Goal: Information Seeking & Learning: Understand process/instructions

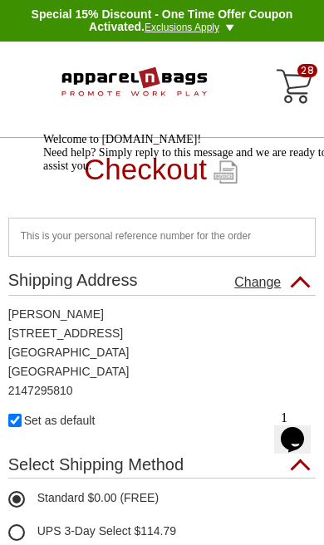
click at [168, 87] on img "ApparelnBags Number 1 Website for Promotional Products and Team Uniforms" at bounding box center [134, 82] width 147 height 49
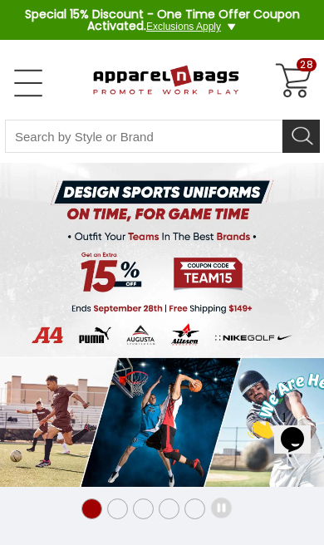
click at [31, 85] on link "Open Left Menu" at bounding box center [28, 83] width 33 height 33
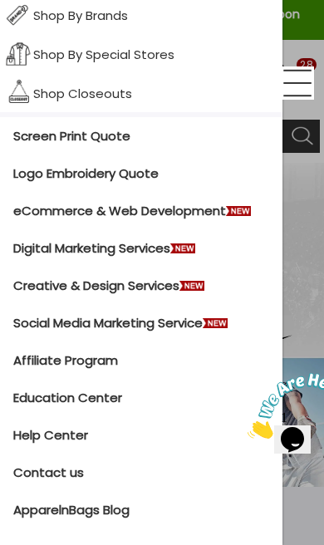
scroll to position [648, 0]
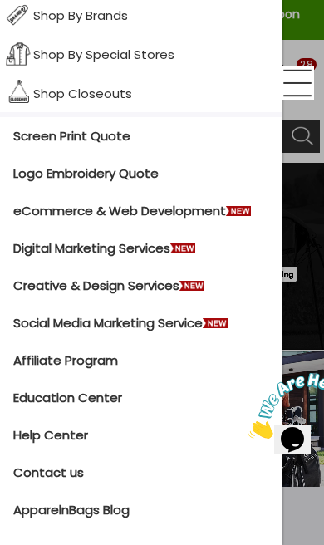
click at [86, 431] on link "Help Center" at bounding box center [141, 434] width 283 height 37
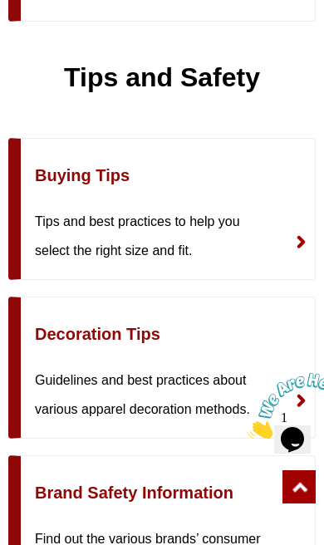
scroll to position [6613, 0]
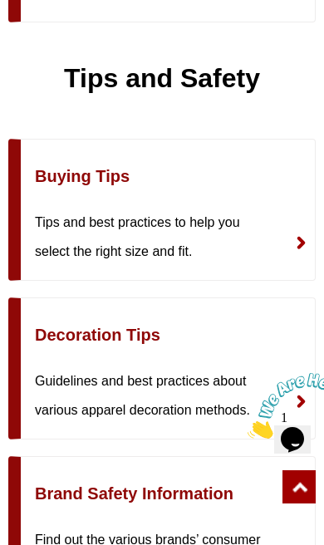
click at [295, 240] on img at bounding box center [301, 242] width 32 height 37
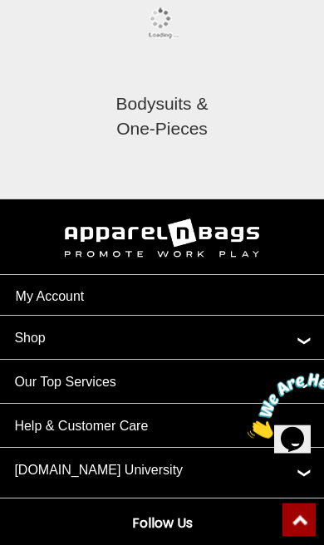
scroll to position [6095, 0]
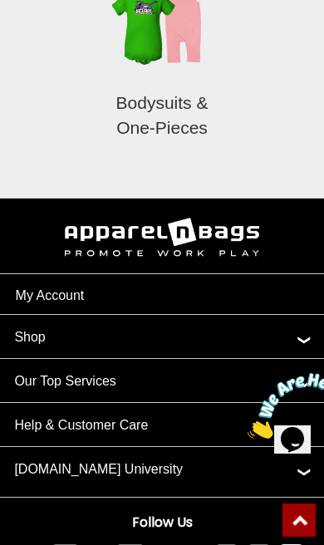
click at [307, 403] on div "Help & Customer Care" at bounding box center [165, 418] width 302 height 31
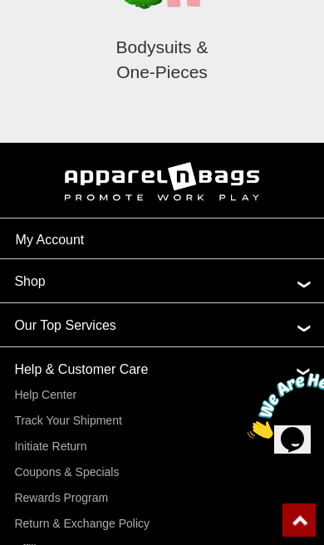
scroll to position [6150, 0]
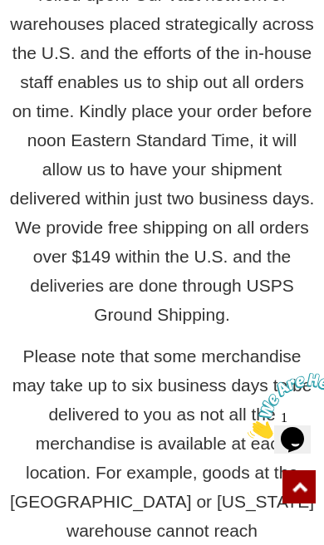
scroll to position [670, 0]
